Goal: Task Accomplishment & Management: Manage account settings

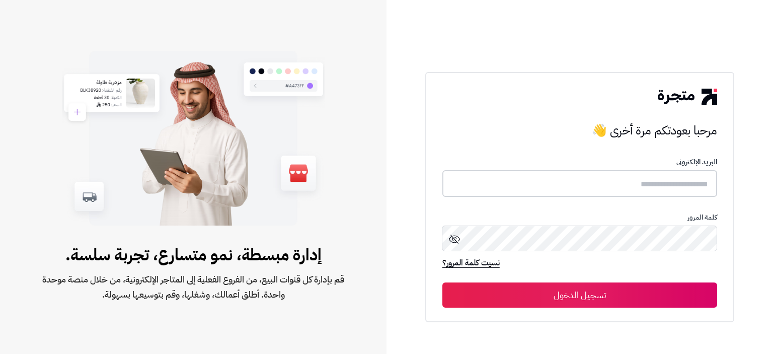
type input "**********"
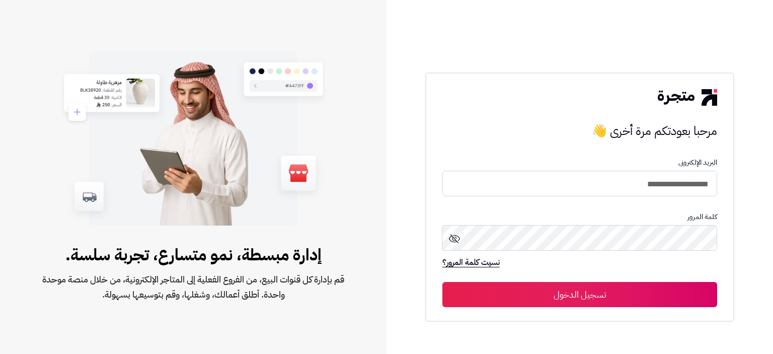
click at [573, 288] on button "تسجيل الدخول" at bounding box center [580, 294] width 275 height 25
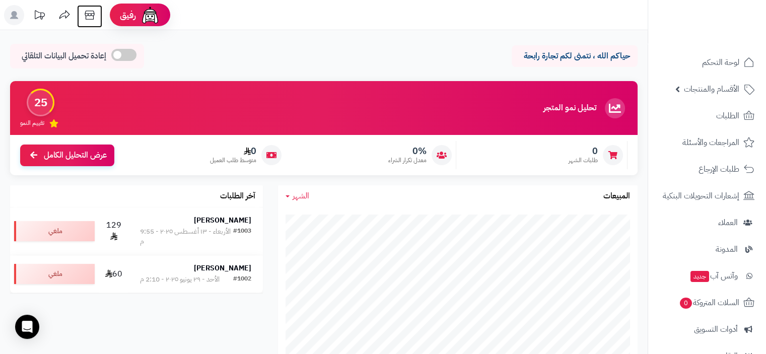
click at [89, 9] on icon at bounding box center [90, 15] width 20 height 20
click at [93, 17] on icon at bounding box center [90, 15] width 20 height 20
